Goal: Transaction & Acquisition: Purchase product/service

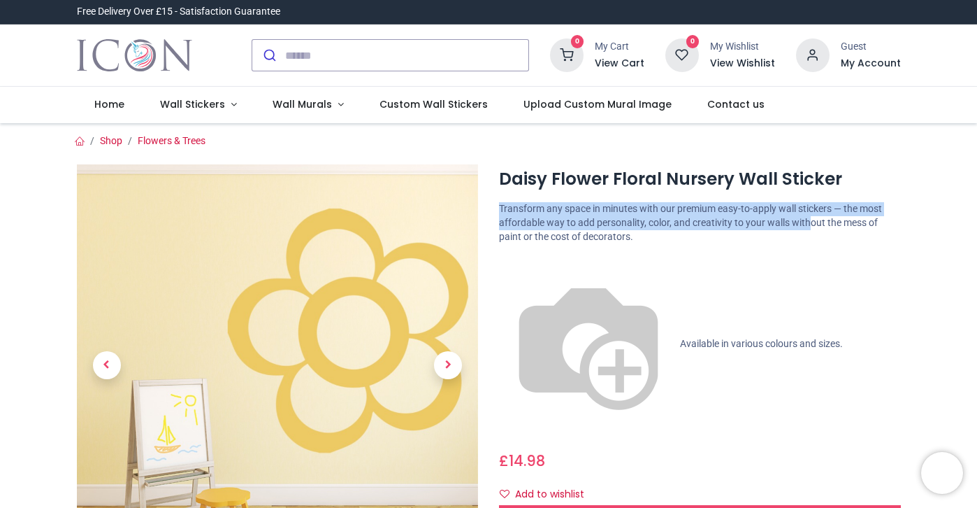
drag, startPoint x: 850, startPoint y: 214, endPoint x: 851, endPoint y: 143, distance: 71.3
click at [851, 148] on div "Daisy Flower Floral Nursery Wall Sticker £ i" at bounding box center [488, 430] width 845 height 564
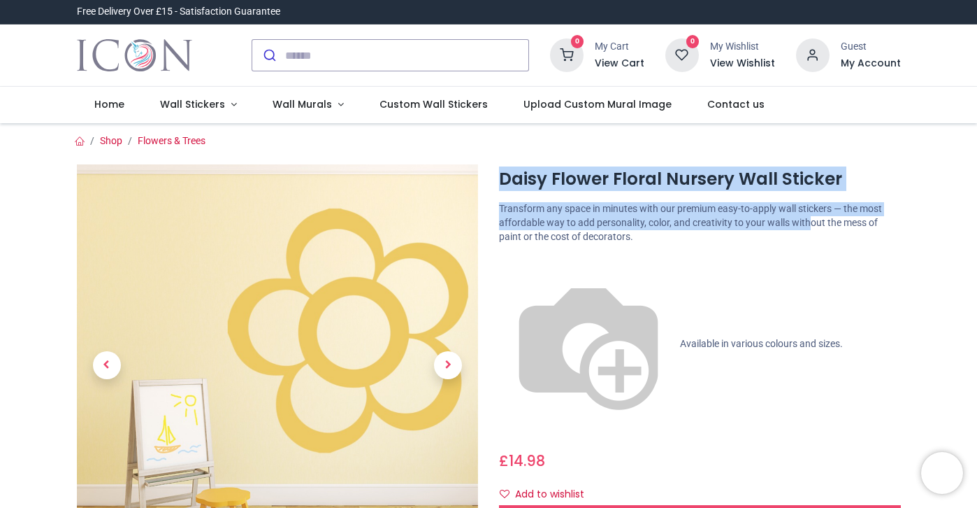
scroll to position [2, 0]
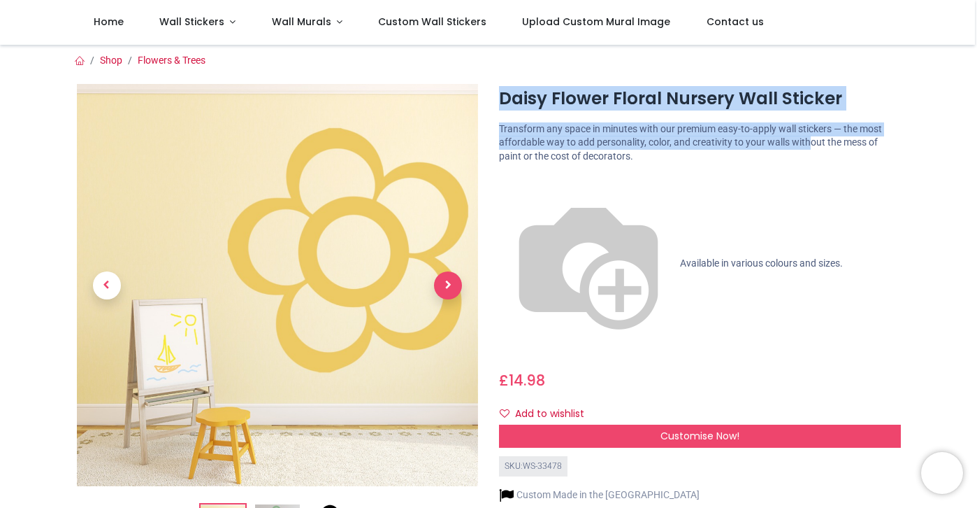
click at [443, 277] on span "Next" at bounding box center [448, 285] width 28 height 28
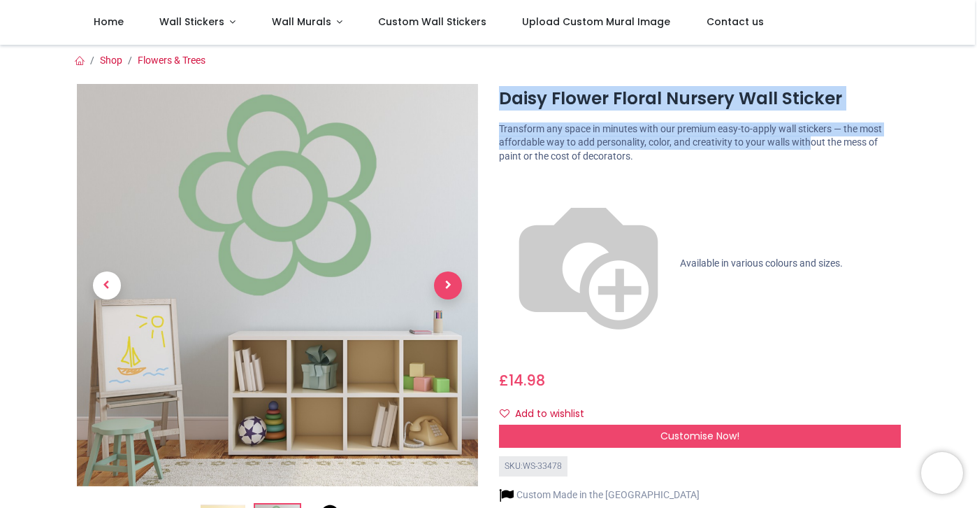
click at [443, 277] on span "Next" at bounding box center [448, 285] width 28 height 28
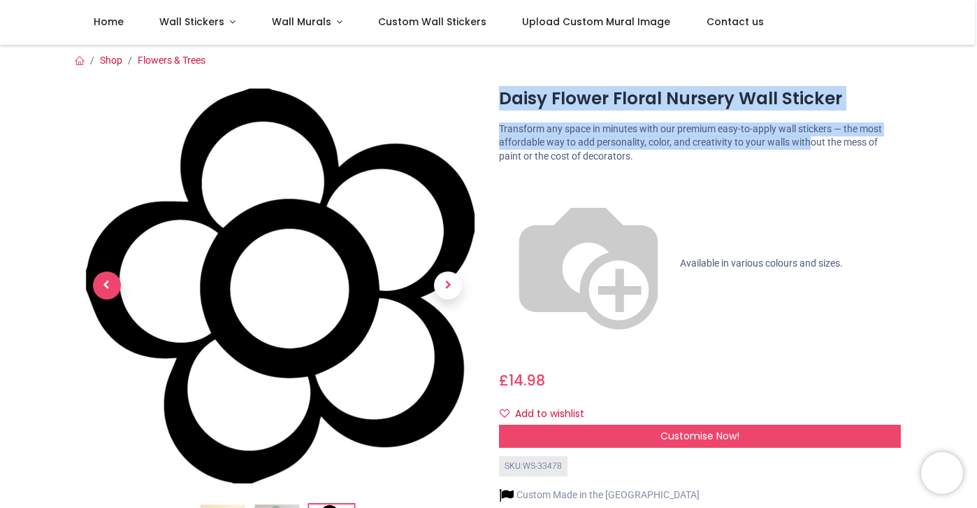
click at [104, 274] on span "Previous" at bounding box center [107, 285] width 28 height 28
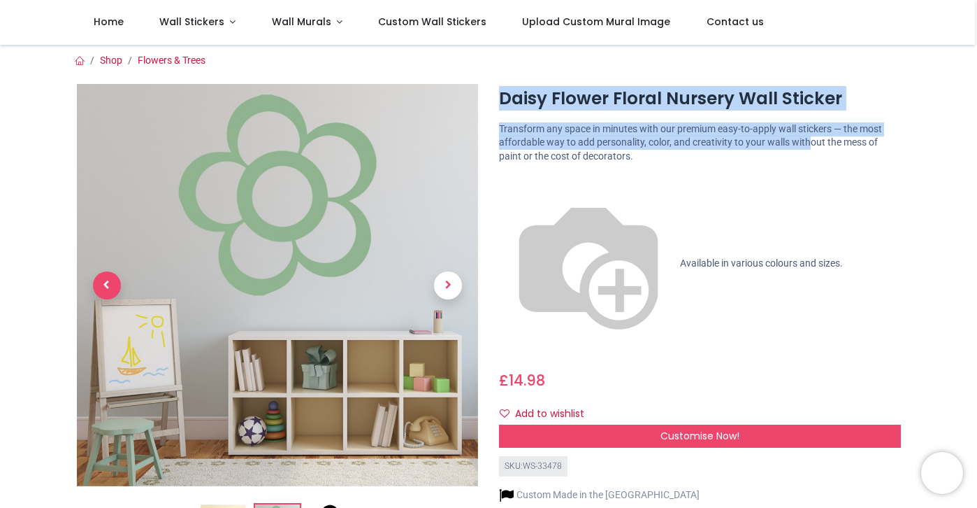
click at [104, 274] on span "Previous" at bounding box center [107, 285] width 28 height 28
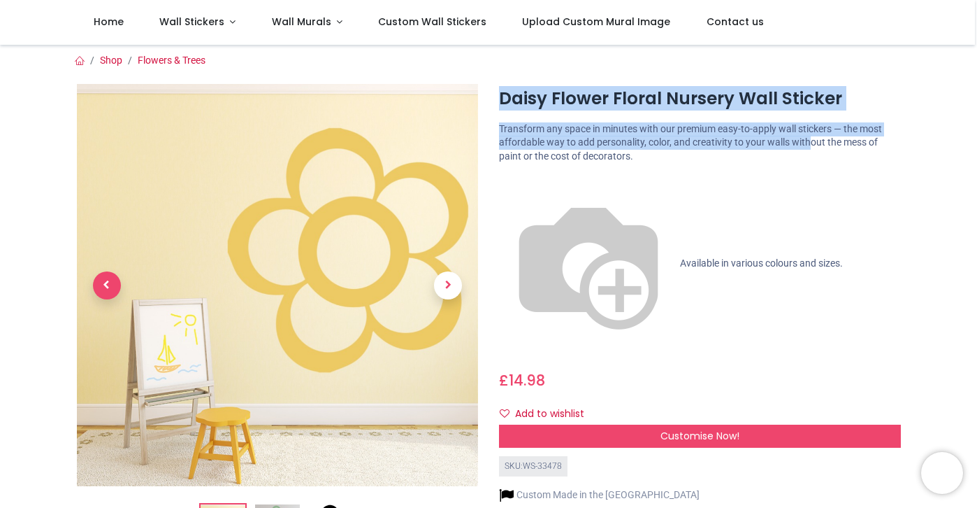
click at [104, 274] on span "Previous" at bounding box center [107, 285] width 28 height 28
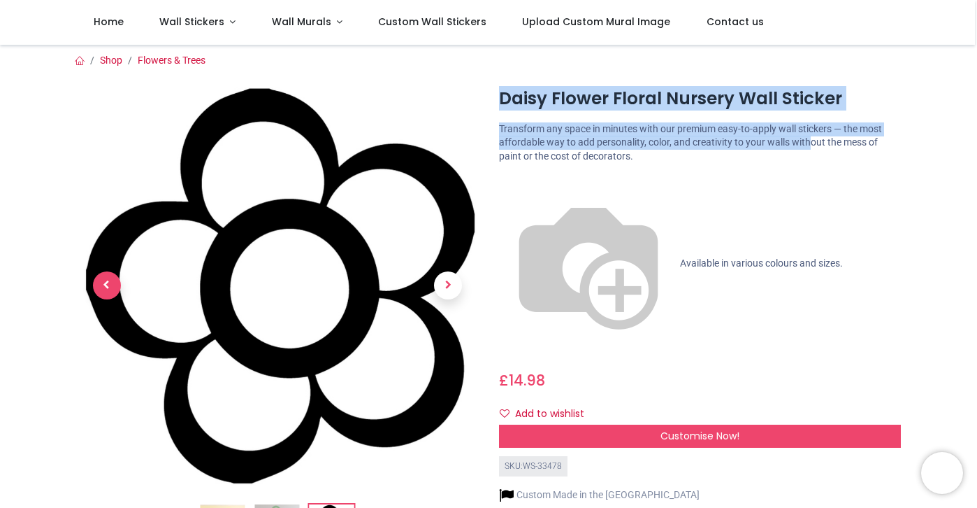
click at [104, 274] on span "Previous" at bounding box center [107, 285] width 28 height 28
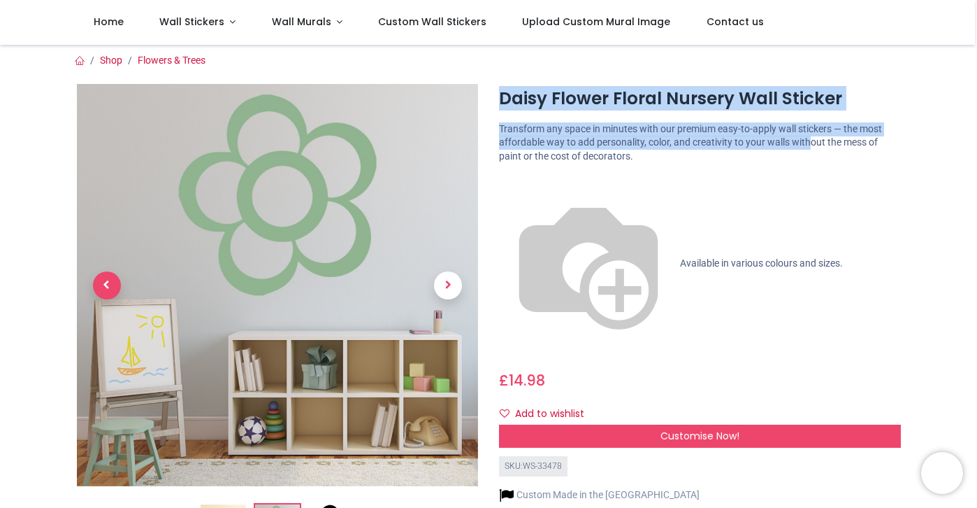
click at [104, 274] on span "Previous" at bounding box center [107, 285] width 28 height 28
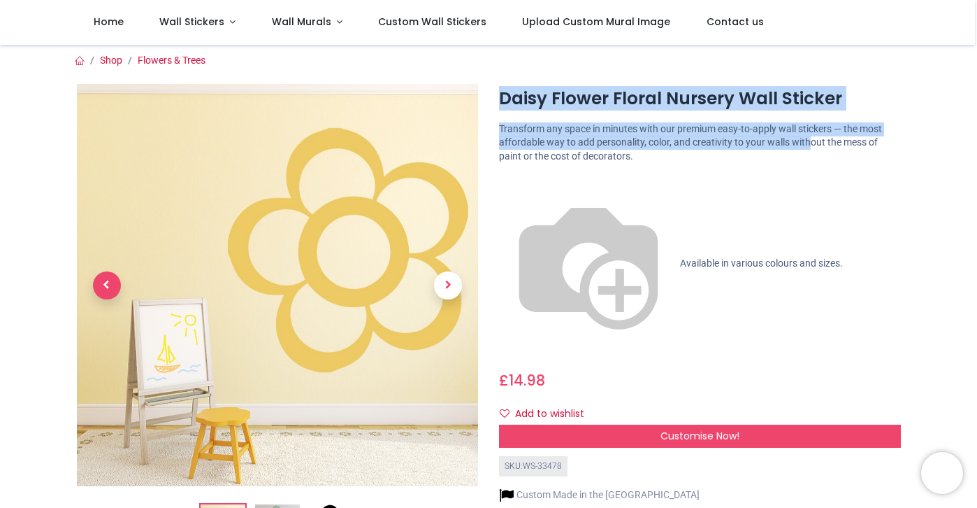
click at [104, 274] on span "Previous" at bounding box center [107, 285] width 28 height 28
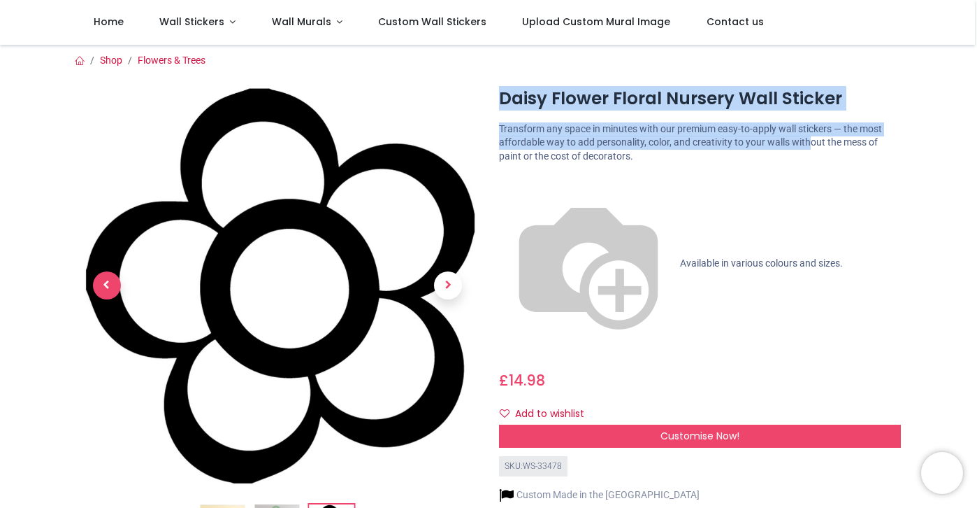
click at [104, 274] on span "Previous" at bounding box center [107, 285] width 28 height 28
